Goal: Information Seeking & Learning: Learn about a topic

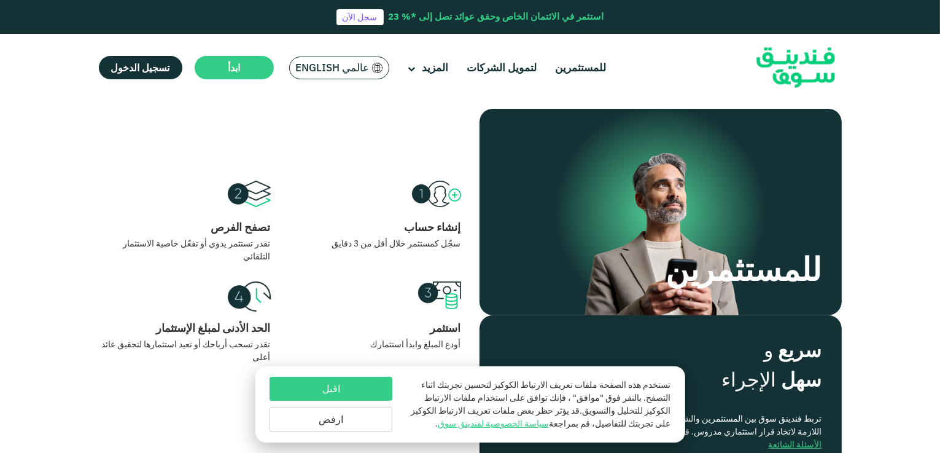
scroll to position [314, 0]
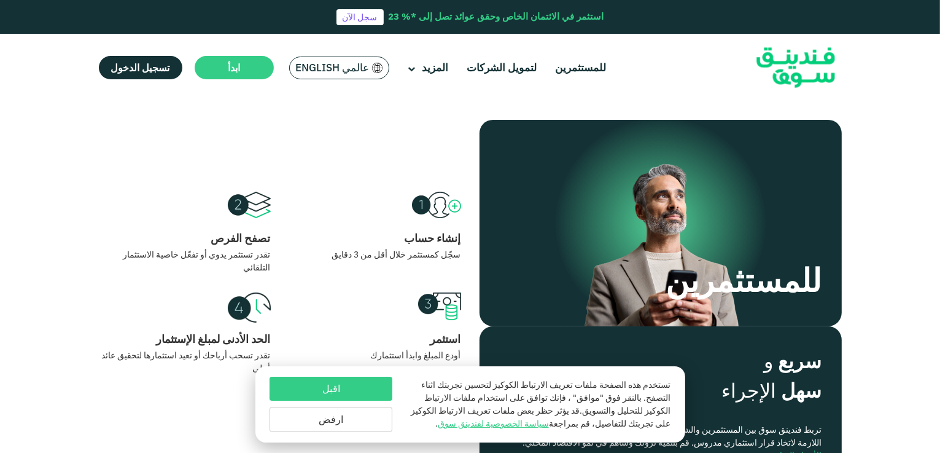
click at [345, 392] on button "اقبل" at bounding box center [331, 388] width 123 height 24
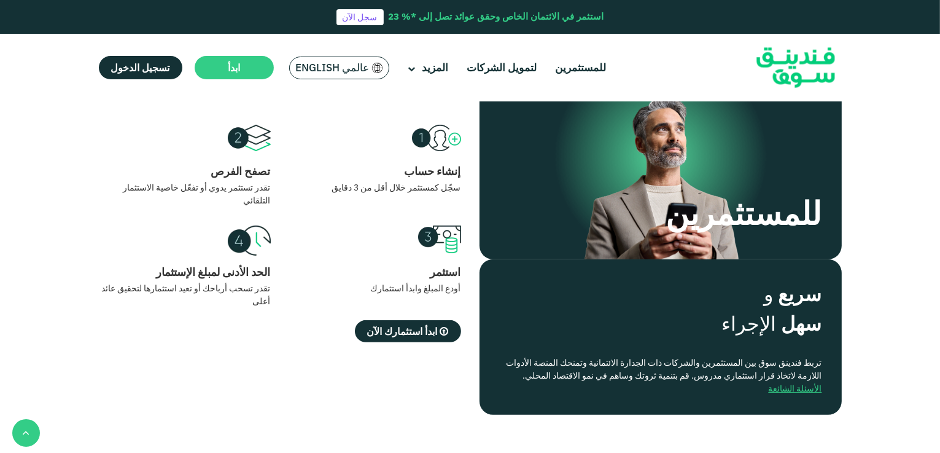
scroll to position [382, 0]
click at [769, 382] on link "الأسئلة الشائعة" at bounding box center [795, 387] width 53 height 11
